Goal: Information Seeking & Learning: Check status

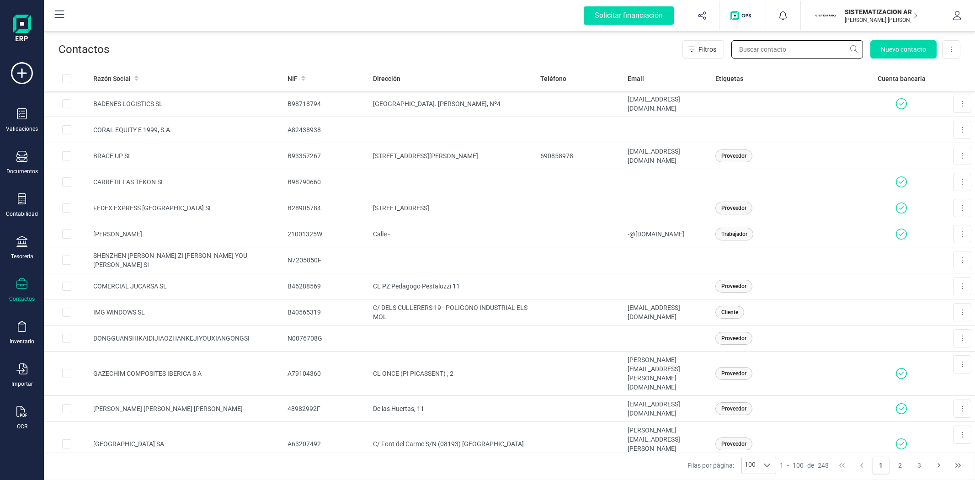
click at [753, 51] on input "text" at bounding box center [798, 49] width 132 height 18
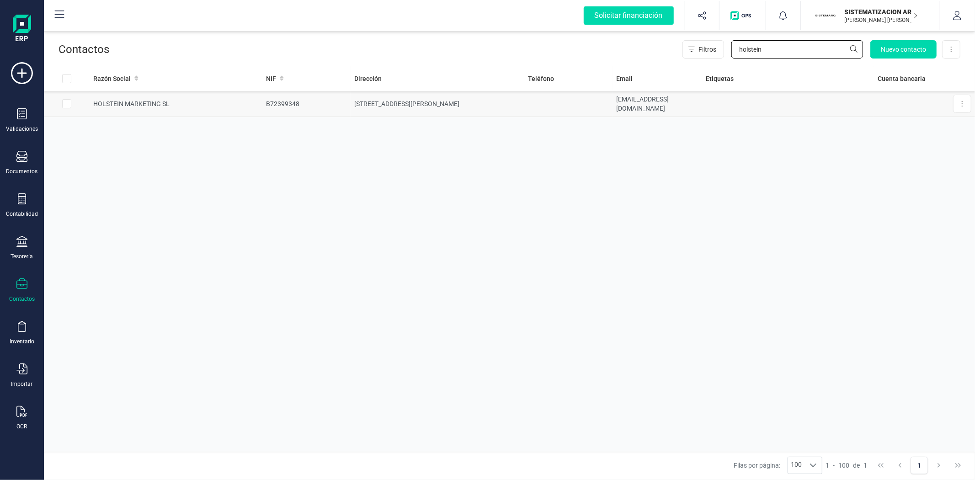
type input "holstein"
click at [725, 110] on td at bounding box center [788, 104] width 172 height 26
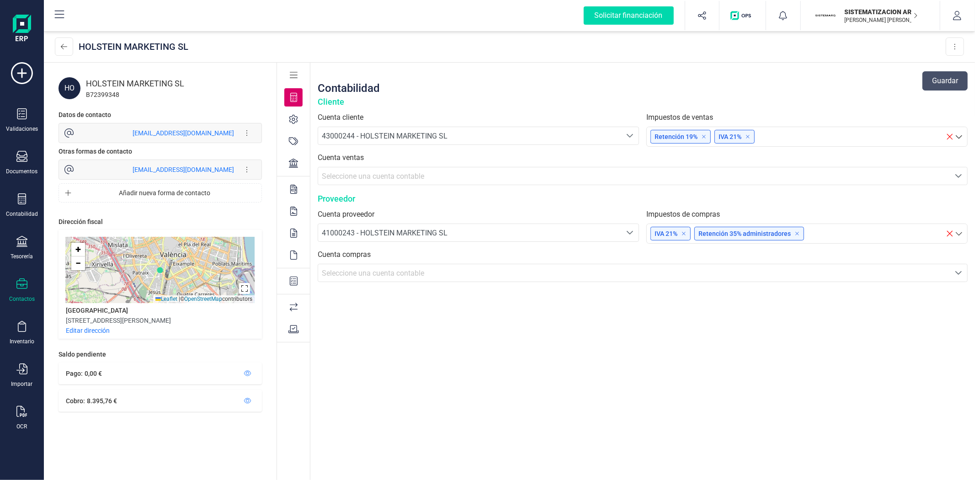
click at [153, 85] on div "HOLSTEIN MARKETING SL" at bounding box center [174, 83] width 176 height 13
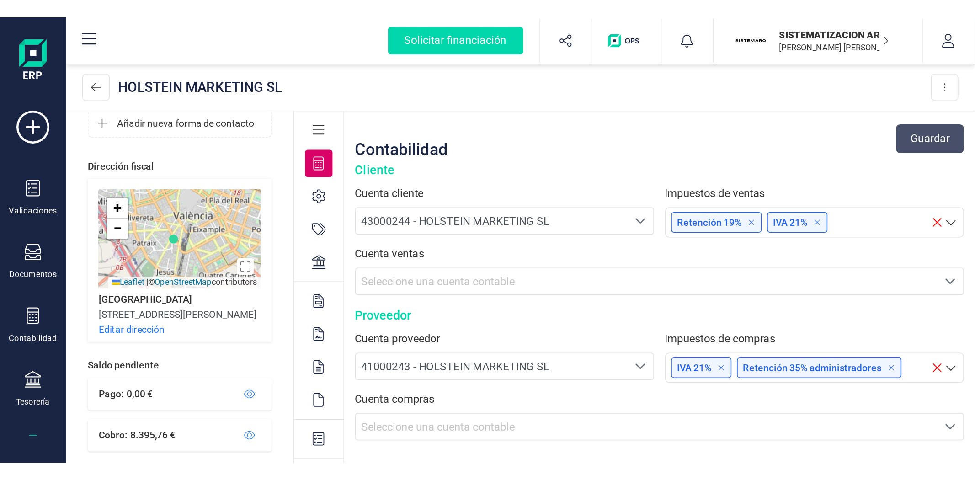
scroll to position [123, 0]
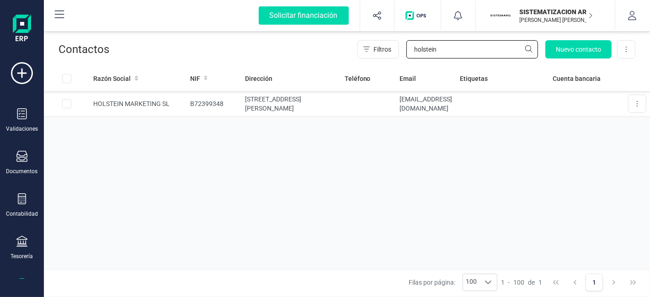
click at [446, 45] on input "holstein" at bounding box center [472, 49] width 132 height 18
drag, startPoint x: 427, startPoint y: 48, endPoint x: 360, endPoint y: 55, distance: 67.1
click at [360, 55] on div "Filtros holstein Nuevo contacto Exportar Excel" at bounding box center [497, 49] width 278 height 18
click at [23, 157] on icon at bounding box center [21, 156] width 11 height 11
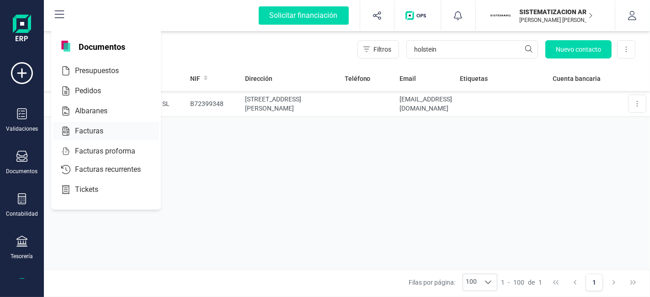
click at [110, 134] on div at bounding box center [111, 131] width 16 height 11
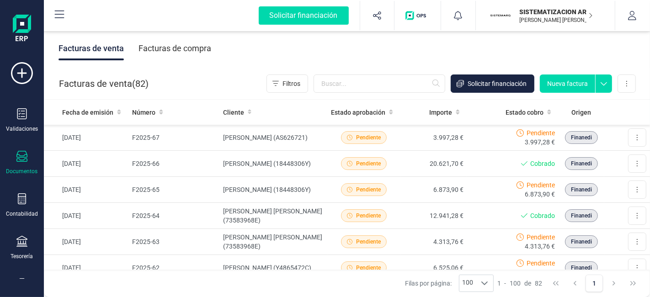
click at [207, 48] on div "Facturas de compra" at bounding box center [175, 49] width 73 height 24
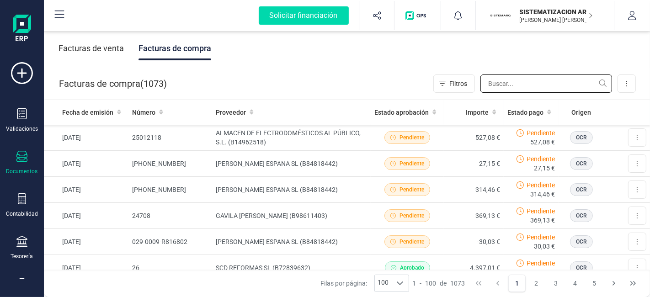
click at [508, 84] on input "text" at bounding box center [547, 84] width 132 height 18
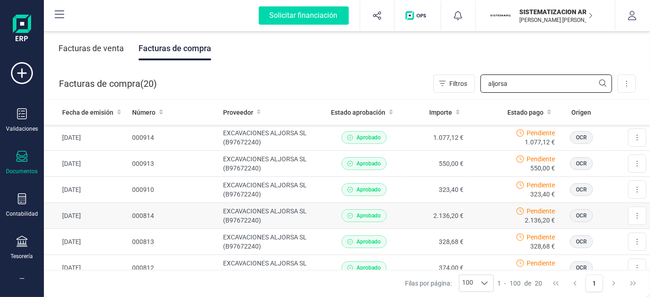
type input "aljorsa"
click at [473, 208] on div "Pendiente 2.136,20 €" at bounding box center [513, 216] width 84 height 18
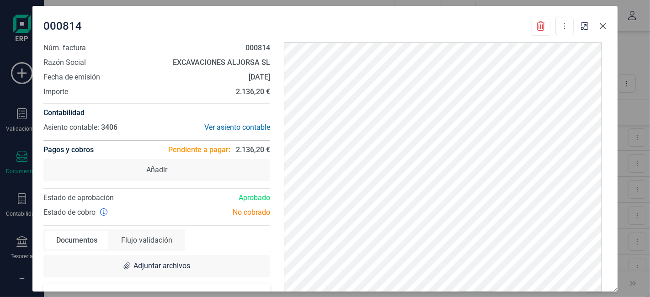
click at [601, 28] on icon "Close" at bounding box center [603, 26] width 6 height 6
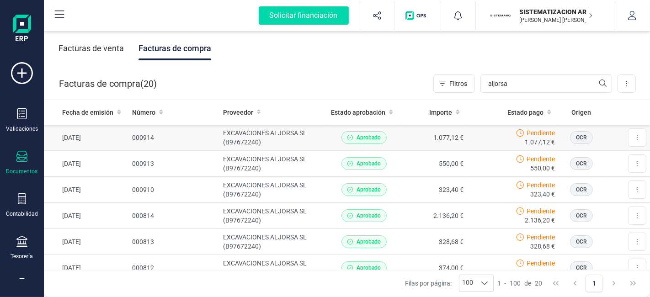
click at [418, 133] on td "1.077,12 €" at bounding box center [434, 138] width 67 height 26
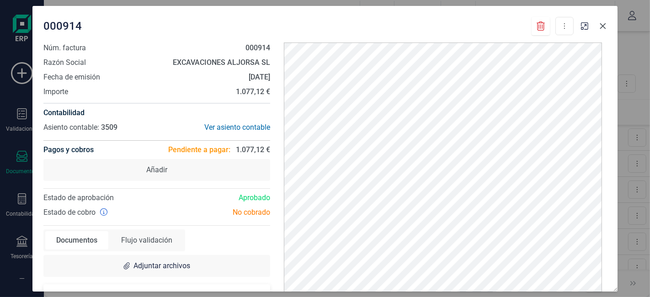
click at [604, 25] on icon "Close" at bounding box center [603, 26] width 6 height 6
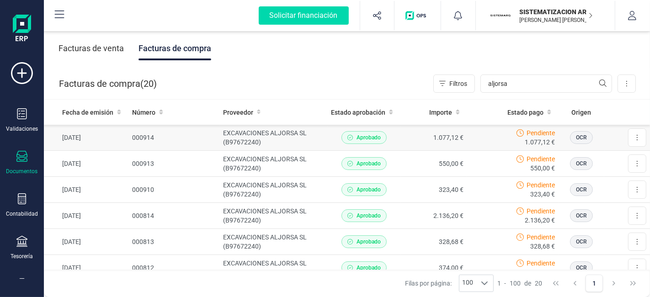
click at [409, 140] on td "1.077,12 €" at bounding box center [434, 138] width 67 height 26
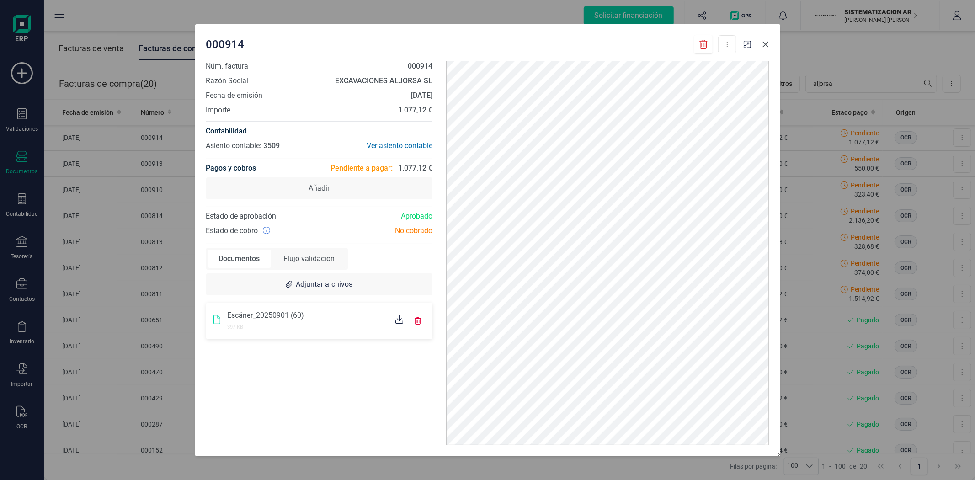
click at [764, 49] on button "Close" at bounding box center [765, 44] width 15 height 15
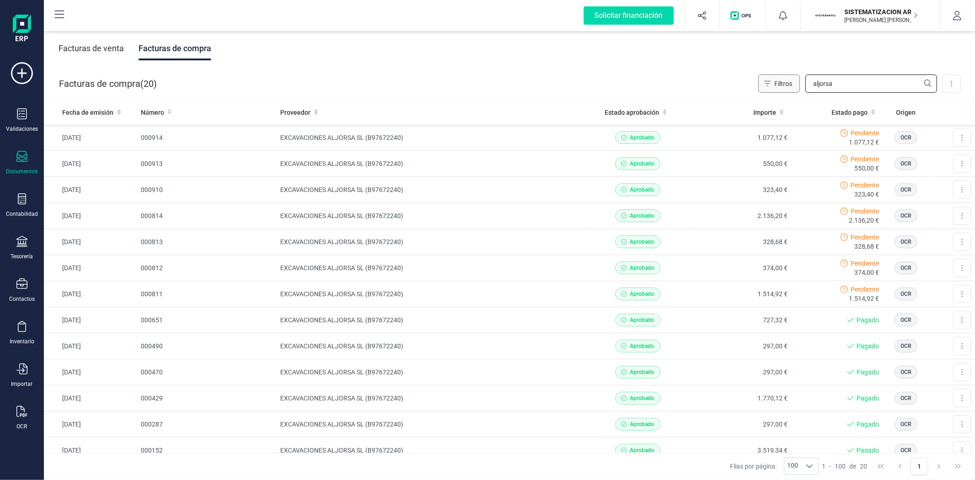
drag, startPoint x: 863, startPoint y: 79, endPoint x: 765, endPoint y: 88, distance: 98.3
click at [765, 88] on div "Filtros aljorsa" at bounding box center [847, 84] width 179 height 18
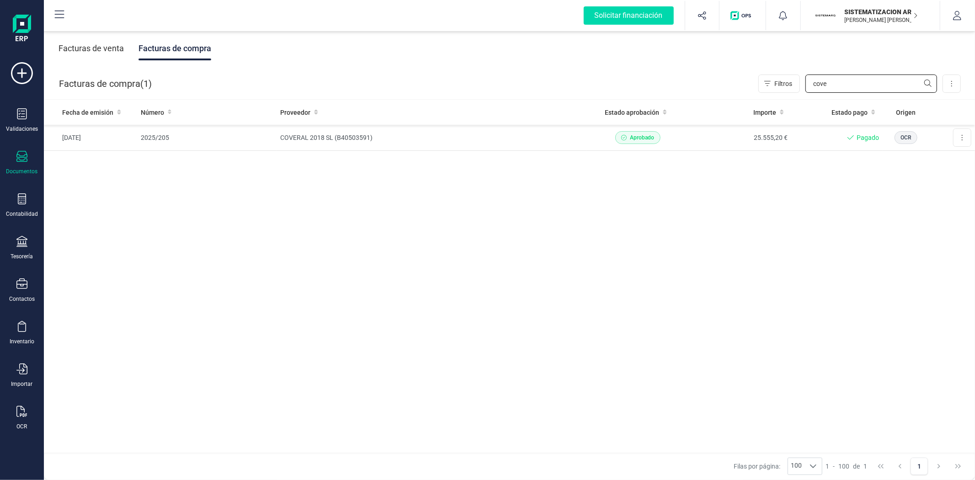
type input "cove"
drag, startPoint x: 832, startPoint y: 89, endPoint x: 784, endPoint y: 89, distance: 48.0
click at [784, 89] on div "Filtros cove" at bounding box center [847, 84] width 179 height 18
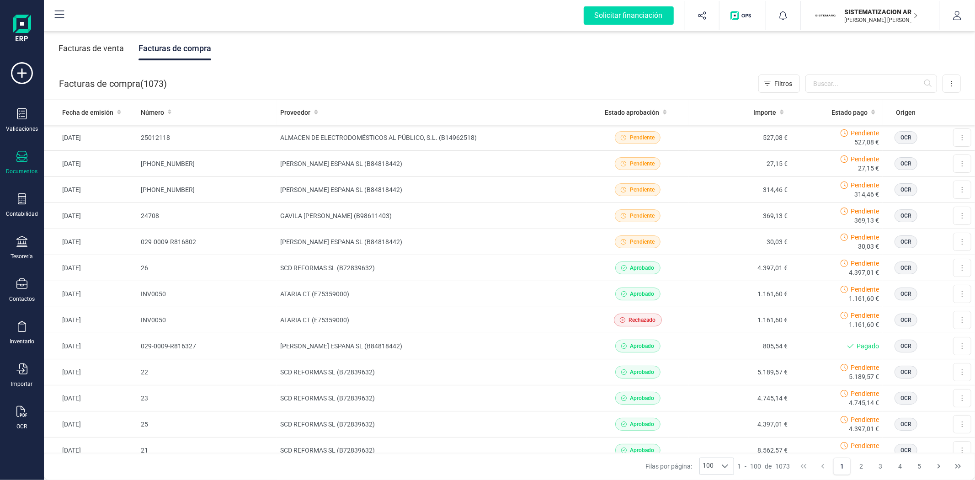
click at [115, 53] on div "Facturas de venta" at bounding box center [91, 49] width 65 height 24
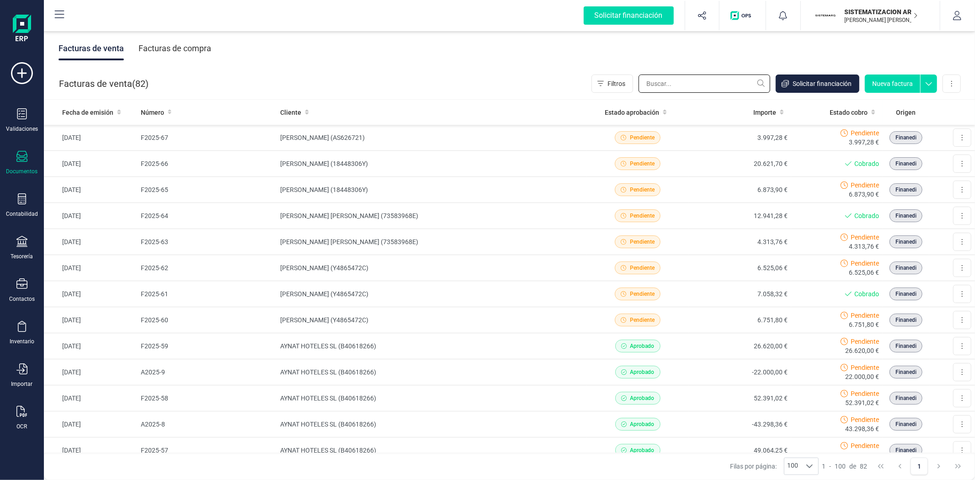
click at [698, 85] on input "text" at bounding box center [705, 84] width 132 height 18
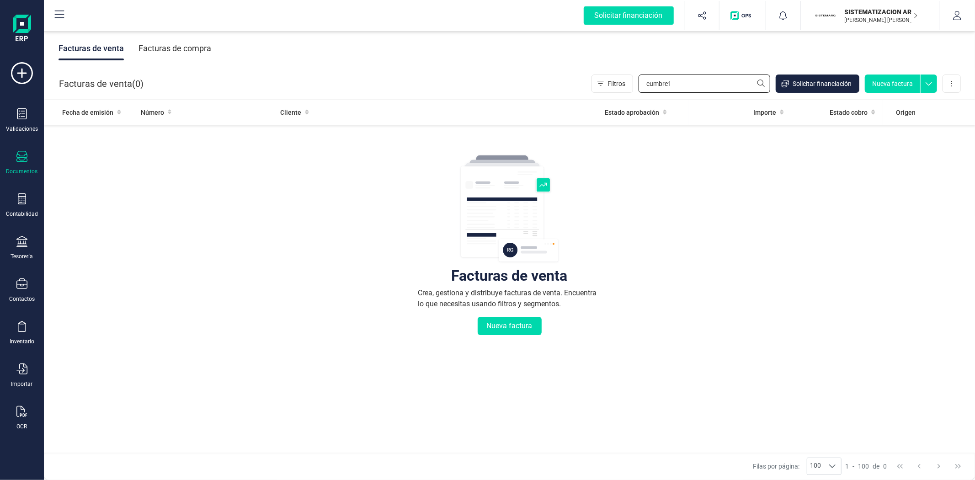
type input "cumbre"
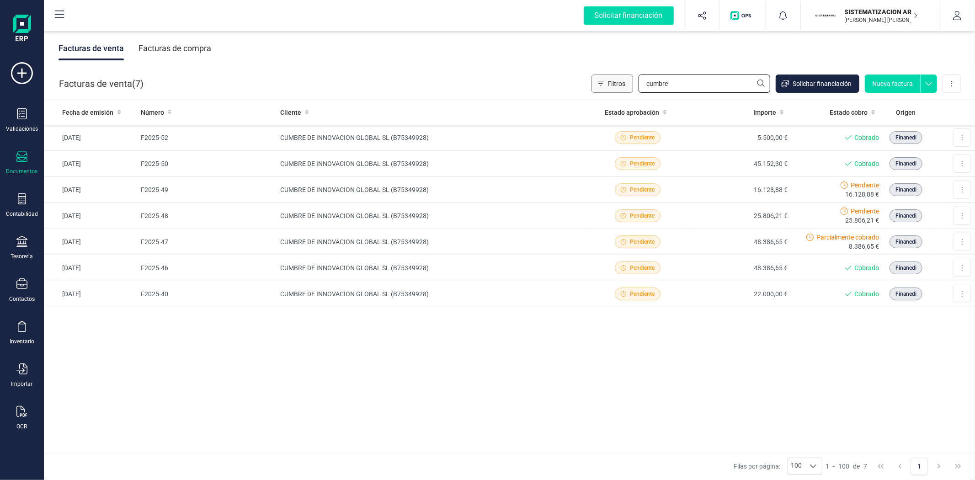
drag, startPoint x: 684, startPoint y: 90, endPoint x: 611, endPoint y: 85, distance: 73.8
click at [611, 85] on div "Filtros cumbre Solicitar financiación Nueva factura Importar Carga masiva (Exce…" at bounding box center [776, 84] width 369 height 18
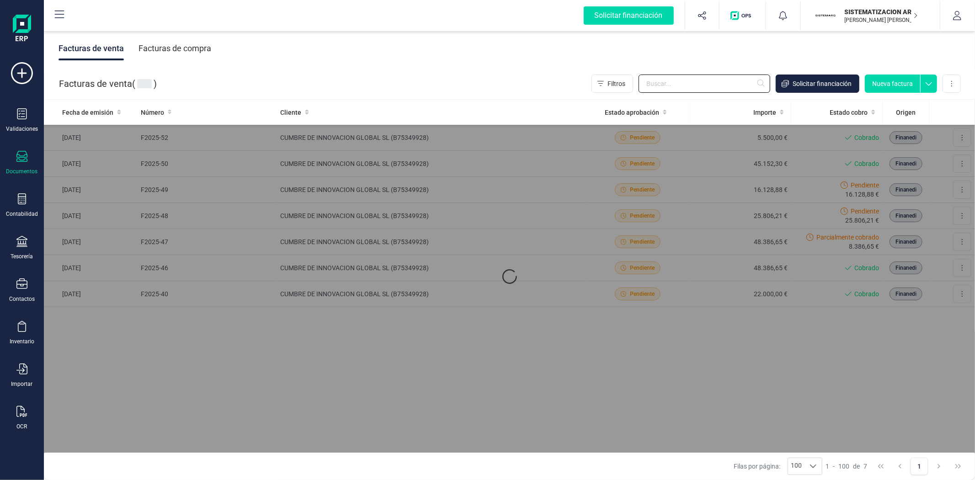
click at [679, 83] on input "text" at bounding box center [705, 84] width 132 height 18
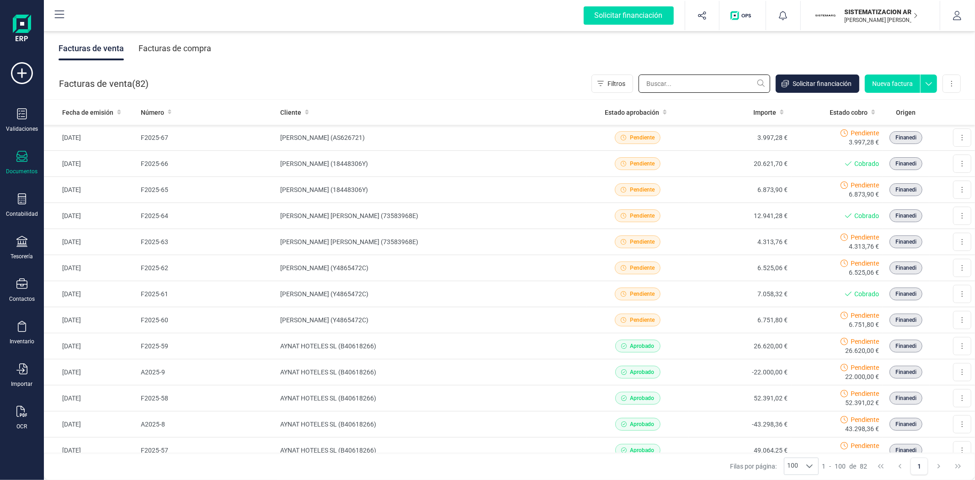
click at [660, 83] on input "text" at bounding box center [705, 84] width 132 height 18
type input "raeco"
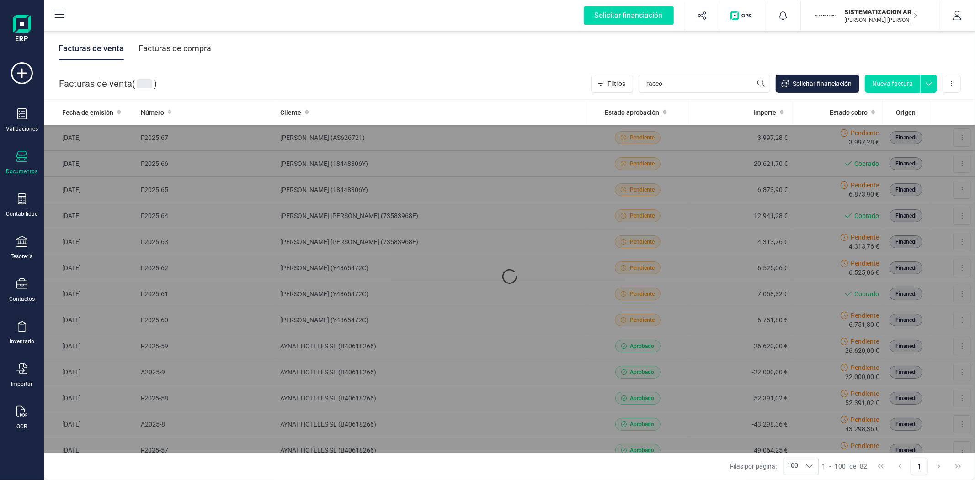
click at [190, 49] on div "Facturas de compra" at bounding box center [175, 49] width 73 height 24
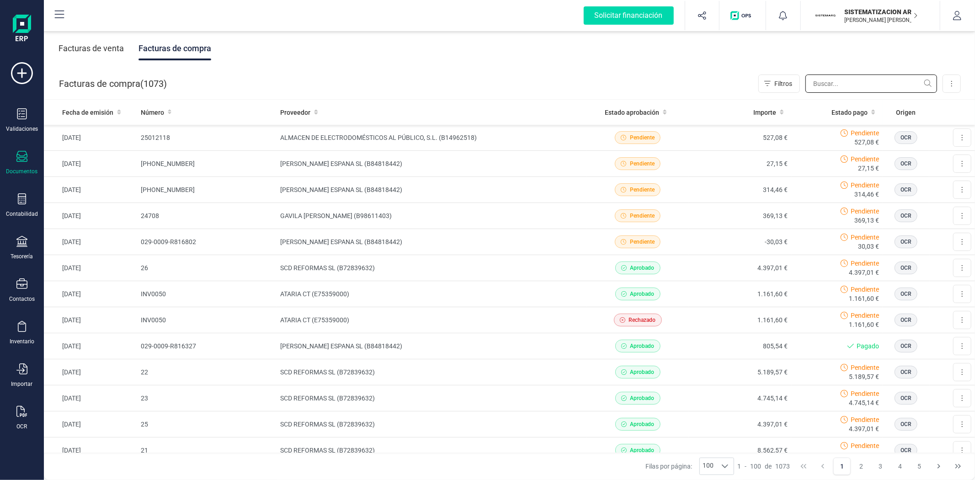
click at [843, 84] on input "text" at bounding box center [872, 84] width 132 height 18
type input "raeco"
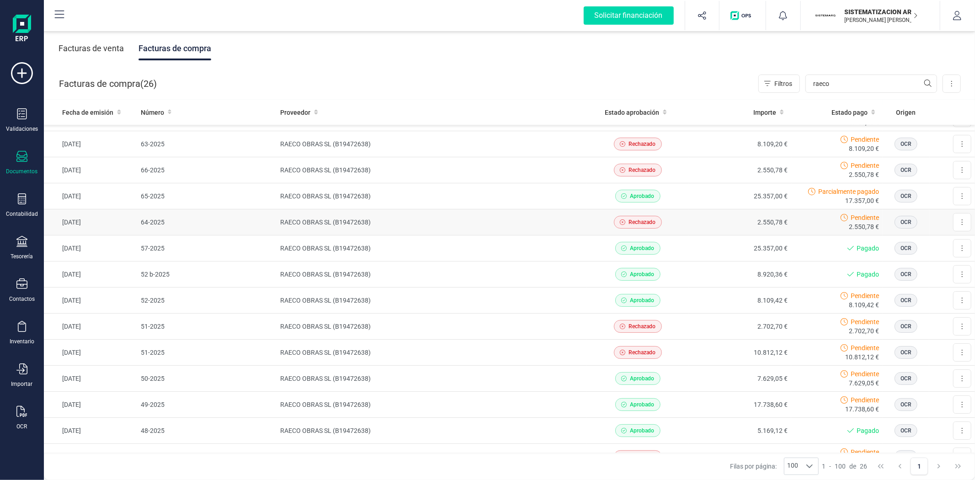
scroll to position [20, 0]
drag, startPoint x: 838, startPoint y: 86, endPoint x: 785, endPoint y: 87, distance: 52.6
click at [785, 87] on div "Filtros raeco" at bounding box center [847, 84] width 179 height 18
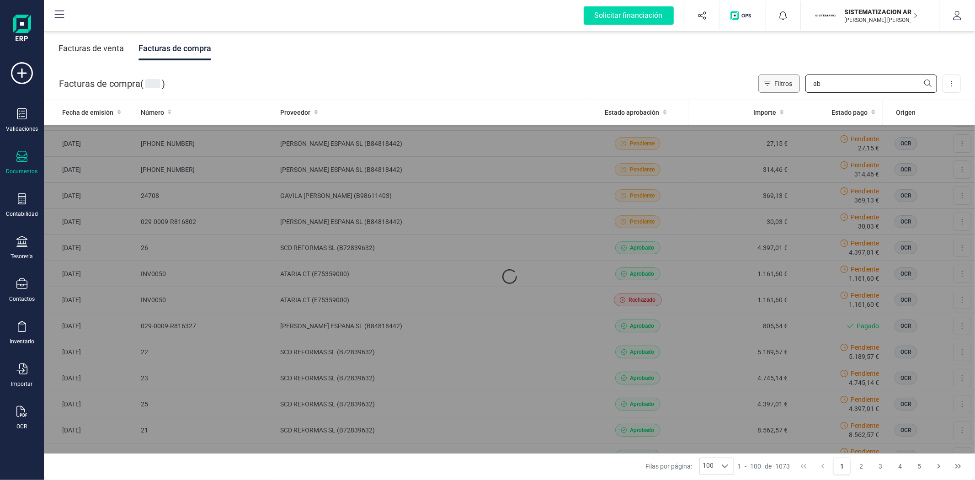
scroll to position [0, 0]
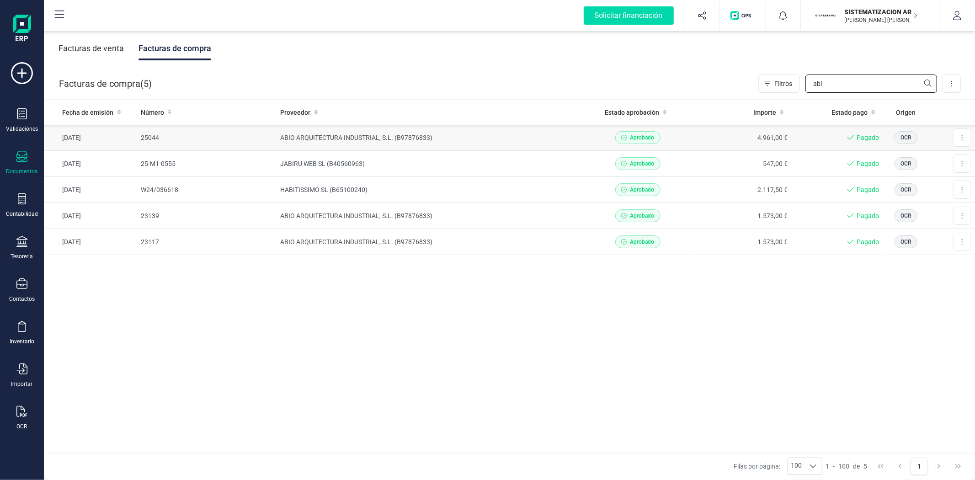
type input "abi"
drag, startPoint x: 833, startPoint y: 85, endPoint x: 789, endPoint y: 85, distance: 44.4
click at [789, 85] on div "Filtros abi" at bounding box center [847, 84] width 179 height 18
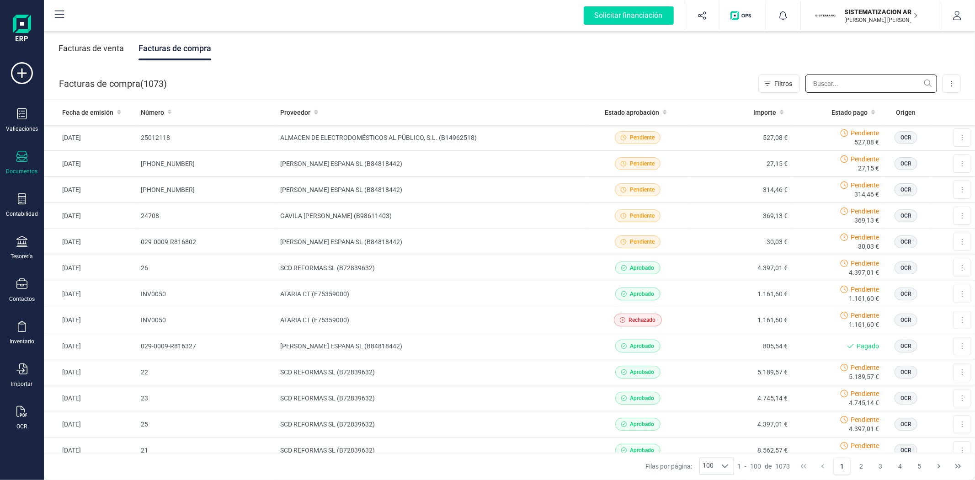
click at [833, 84] on input "text" at bounding box center [872, 84] width 132 height 18
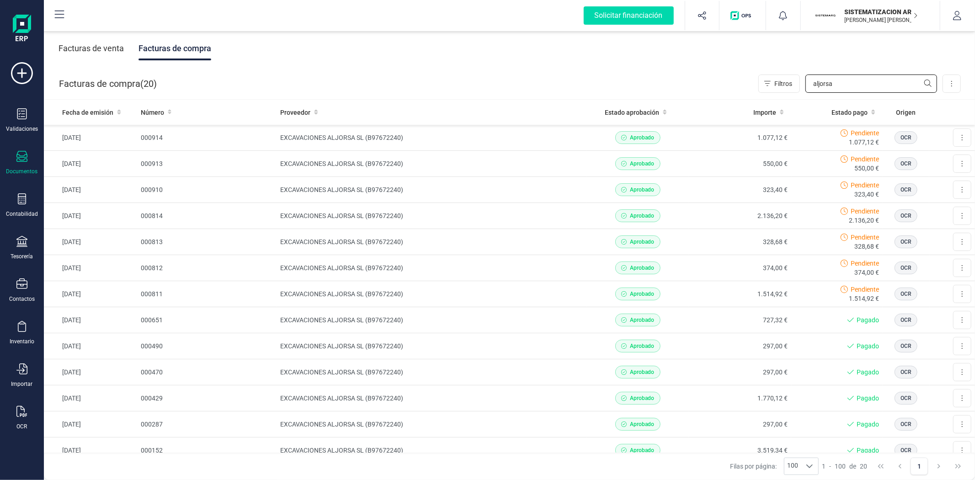
drag, startPoint x: 836, startPoint y: 89, endPoint x: 816, endPoint y: 93, distance: 20.6
click at [816, 93] on div "Facturas de compra ( 20 ) Filtros aljorsa Importar Carga masiva (Excel) Factura…" at bounding box center [509, 83] width 931 height 31
type input "a"
